Goal: Task Accomplishment & Management: Use online tool/utility

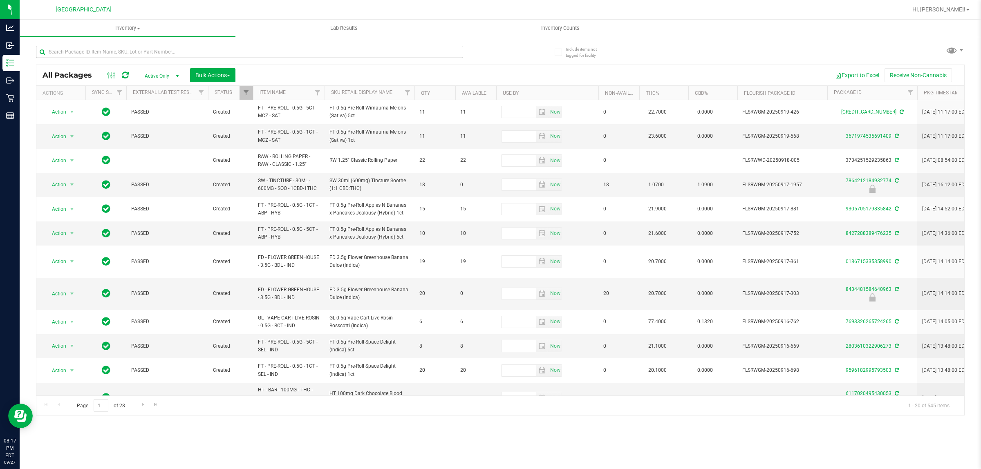
click at [224, 58] on div at bounding box center [249, 55] width 427 height 19
click at [223, 55] on input "text" at bounding box center [249, 52] width 427 height 12
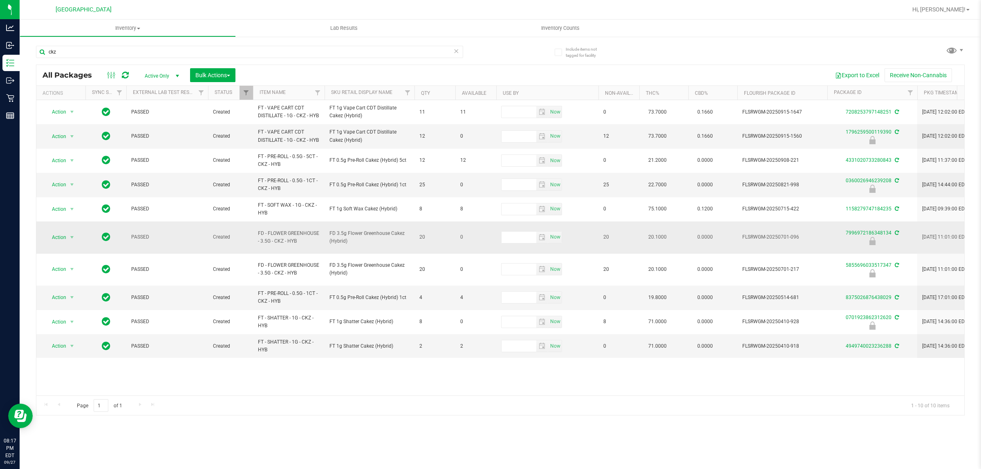
click at [287, 240] on span "FD - FLOWER GREENHOUSE - 3.5G - CKZ - HYB" at bounding box center [289, 238] width 62 height 16
copy tr "FD - FLOWER GREENHOUSE - 3.5G - CKZ - HYB"
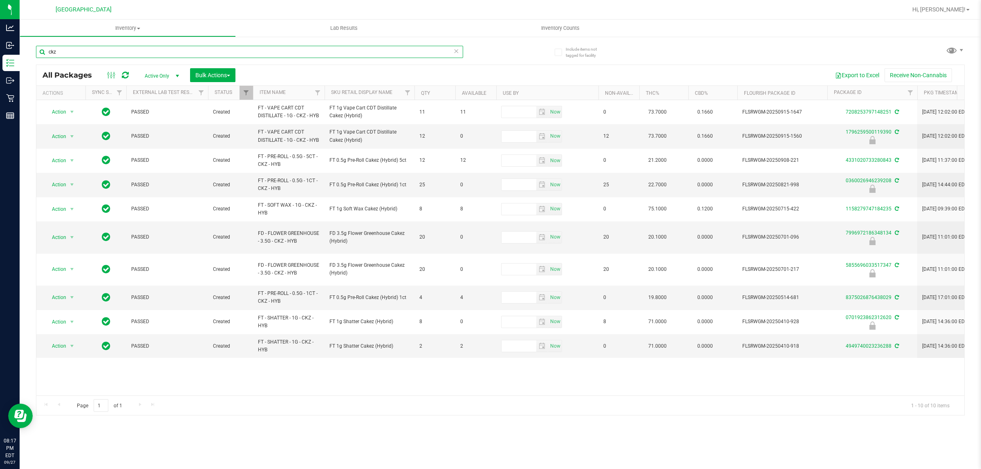
click at [211, 47] on input "ckz" at bounding box center [249, 52] width 427 height 12
paste input "FD - FLOWER GREENHOUSE - 3.5G - CKZ - HYB"
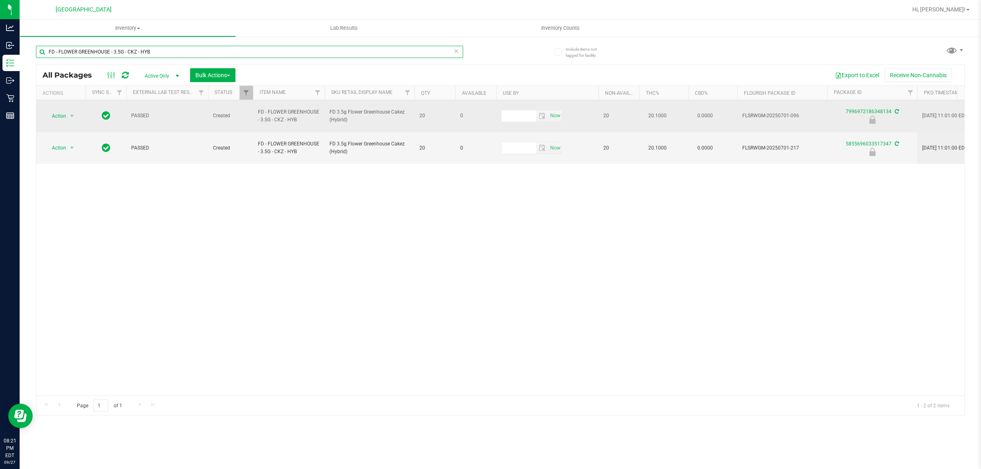
type input "FD - FLOWER GREENHOUSE - 3.5G - CKZ - HYB"
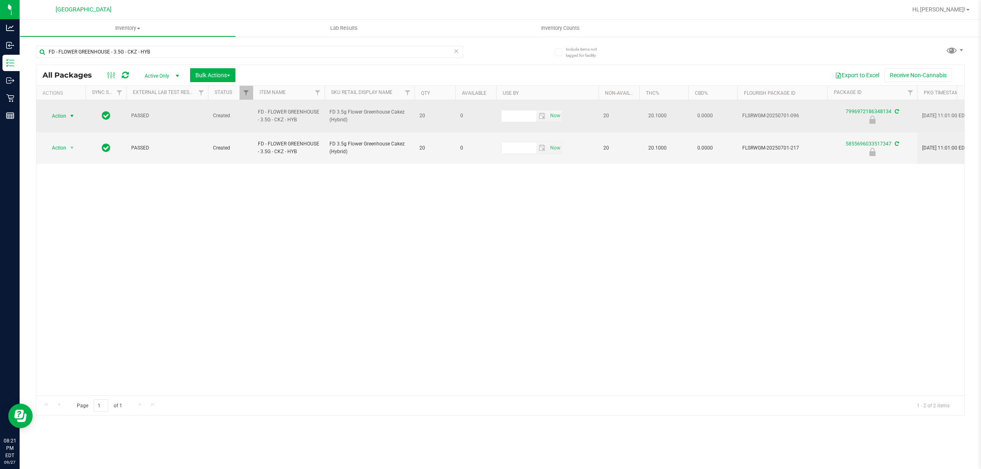
click at [56, 113] on span "Action" at bounding box center [56, 115] width 22 height 11
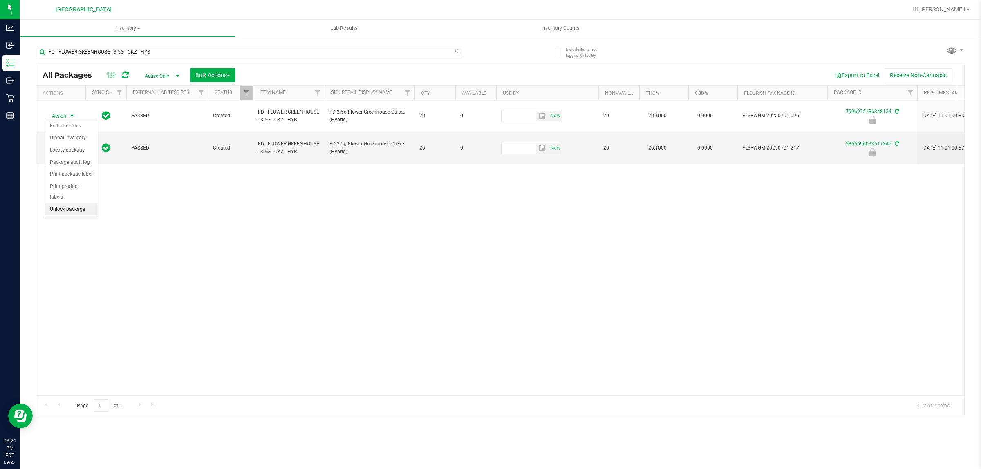
click at [61, 204] on li "Unlock package" at bounding box center [71, 210] width 53 height 12
